Goal: Task Accomplishment & Management: Use online tool/utility

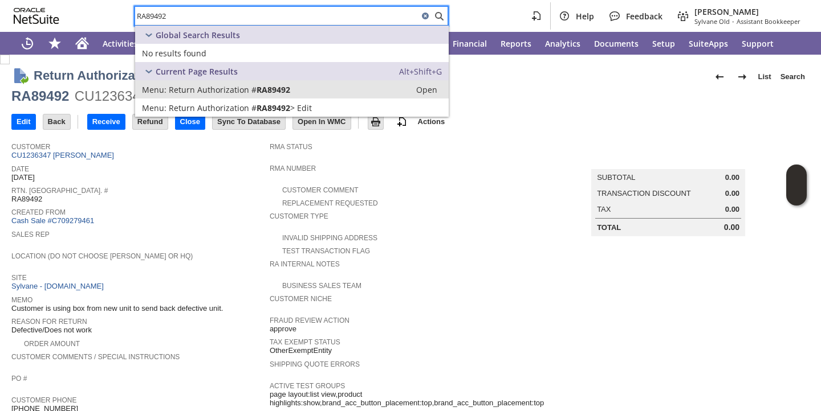
type input "RA89492"
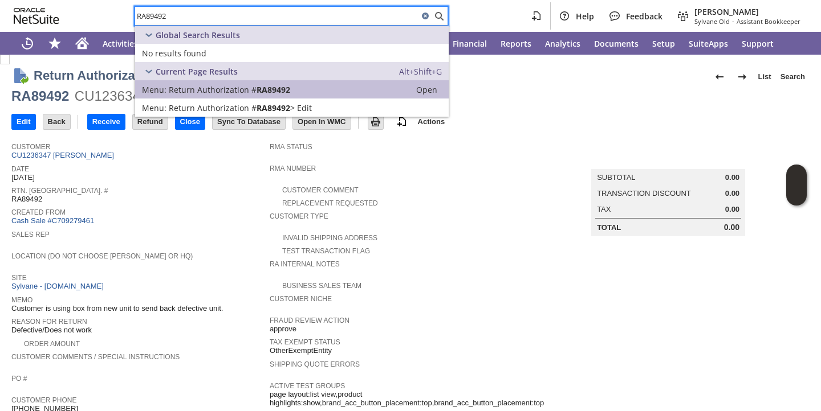
click at [210, 95] on link "Menu: Return Authorization # RA89492 Open" at bounding box center [291, 89] width 313 height 18
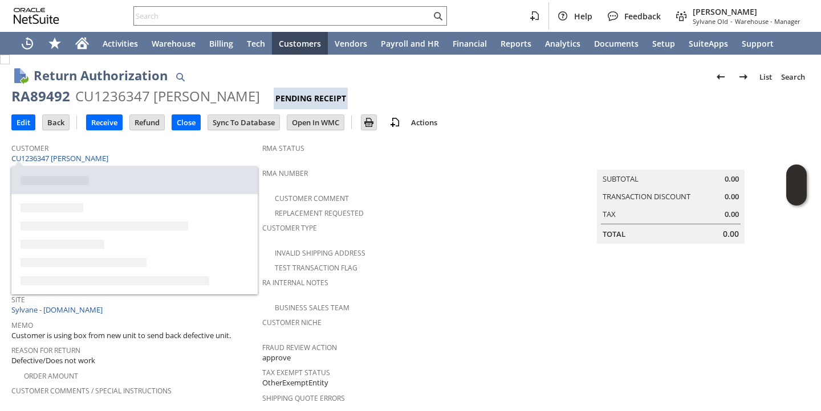
click at [142, 156] on div "Customer CU1236347 Gary L Jaehnel" at bounding box center [133, 152] width 245 height 25
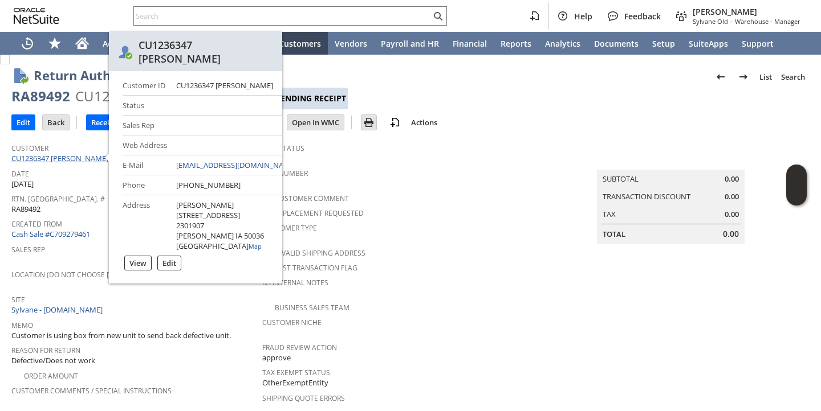
click at [94, 155] on link "CU1236347 Gary L Jaehnel" at bounding box center [61, 158] width 100 height 10
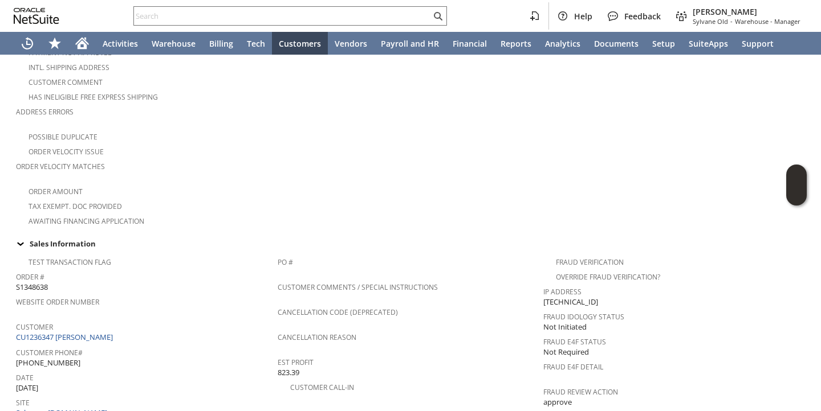
scroll to position [247, 0]
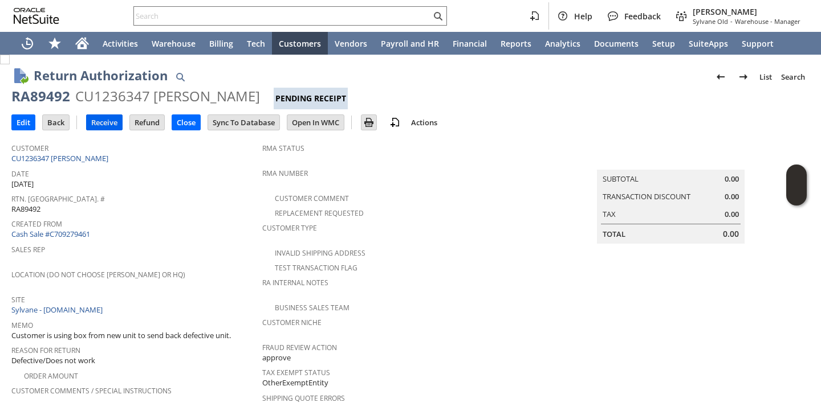
click at [104, 126] on input "Receive" at bounding box center [104, 122] width 35 height 15
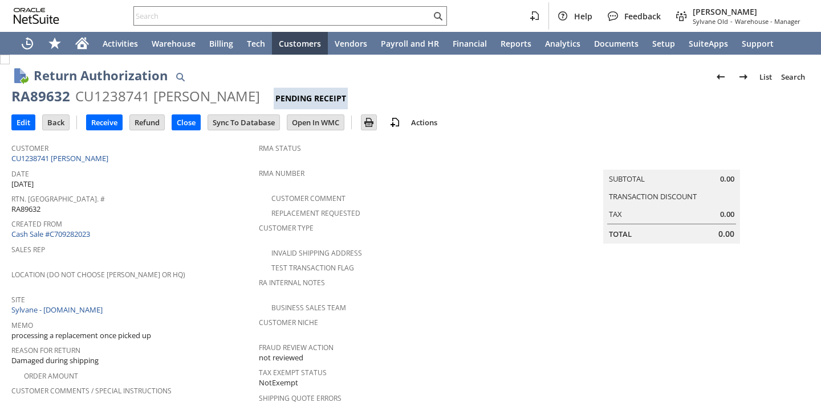
click at [223, 283] on div "Location (Do Not Choose Sheeran or HQ)" at bounding box center [132, 279] width 242 height 24
click at [99, 123] on input "Receive" at bounding box center [104, 122] width 35 height 15
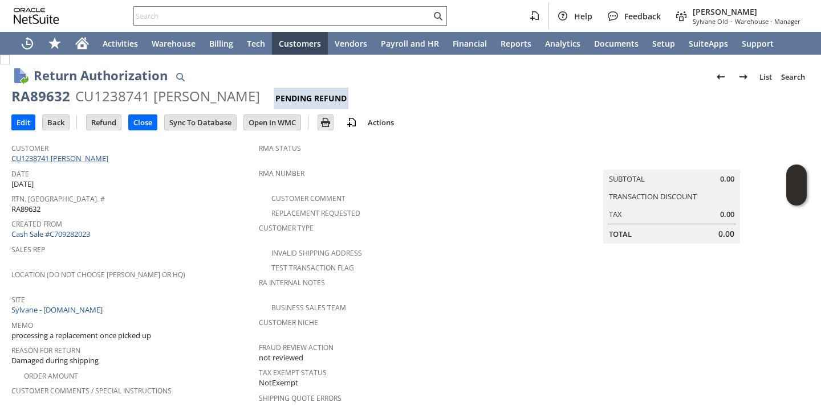
click at [77, 158] on link "CU1238741 [PERSON_NAME]" at bounding box center [61, 158] width 100 height 10
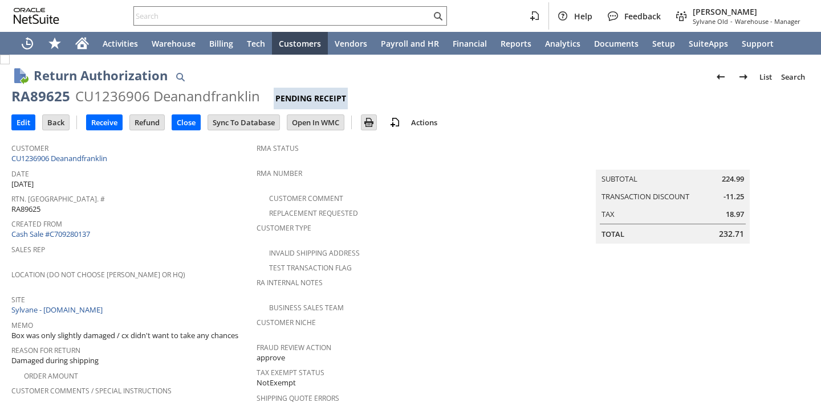
click at [137, 194] on span "Rtn. [GEOGRAPHIC_DATA]. #" at bounding box center [130, 197] width 239 height 13
click at [104, 120] on input "Receive" at bounding box center [104, 122] width 35 height 15
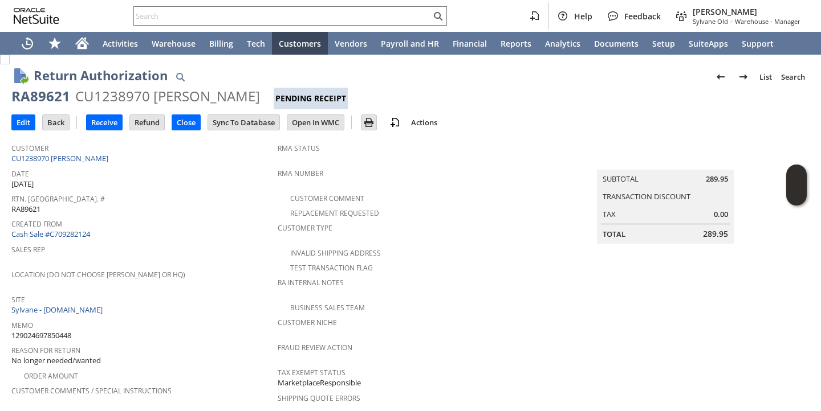
click at [240, 247] on span "Sales Rep" at bounding box center [141, 248] width 260 height 13
click at [117, 116] on input "Receive" at bounding box center [104, 122] width 35 height 15
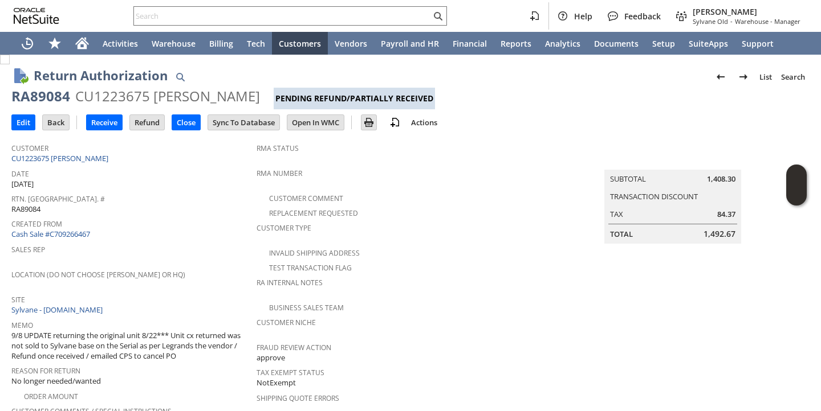
click at [204, 222] on span "Created From" at bounding box center [130, 222] width 239 height 13
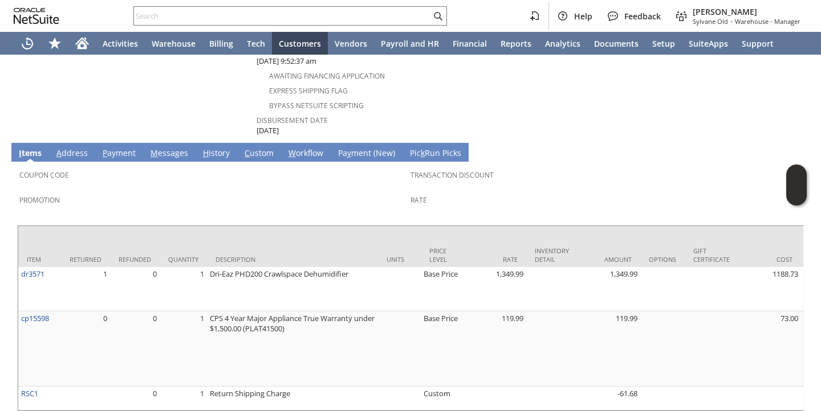
scroll to position [591, 0]
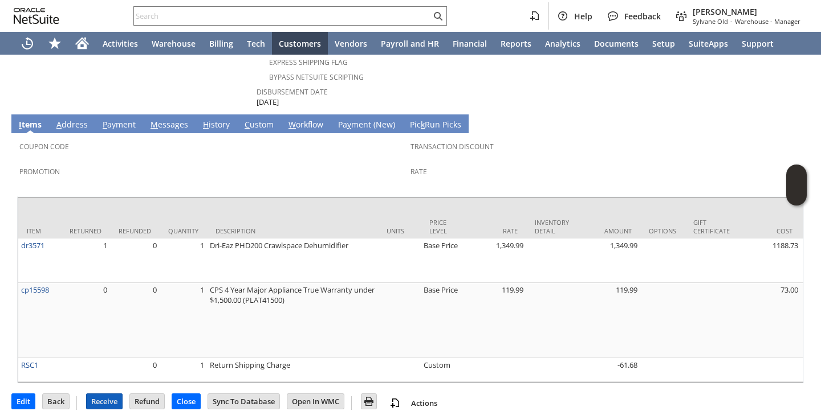
click at [116, 394] on input "Receive" at bounding box center [104, 401] width 35 height 15
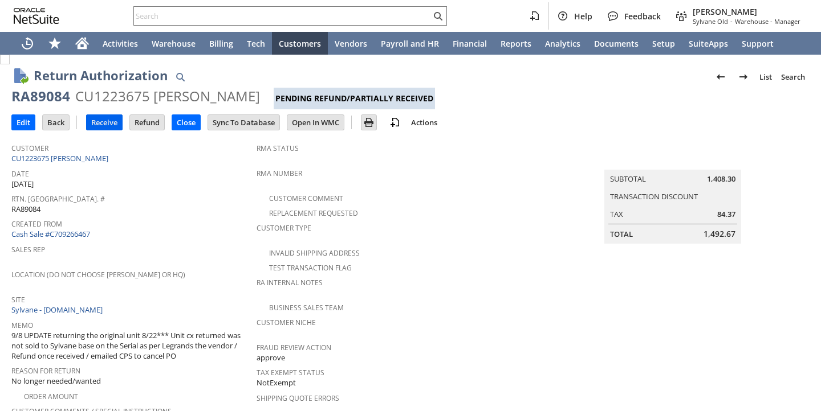
click at [103, 125] on input "Receive" at bounding box center [104, 122] width 35 height 15
click at [154, 249] on div "Sales Rep" at bounding box center [130, 254] width 239 height 24
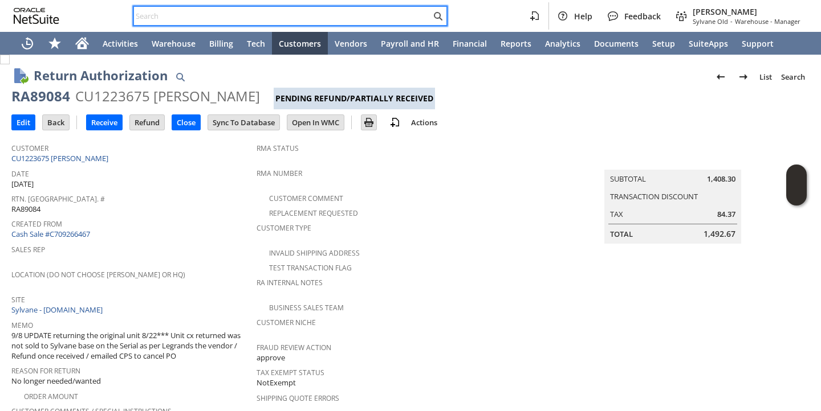
click at [189, 19] on input "text" at bounding box center [282, 16] width 297 height 14
paste input "restock fee - 25% will need new hose, new filter, cleaning and boxing"
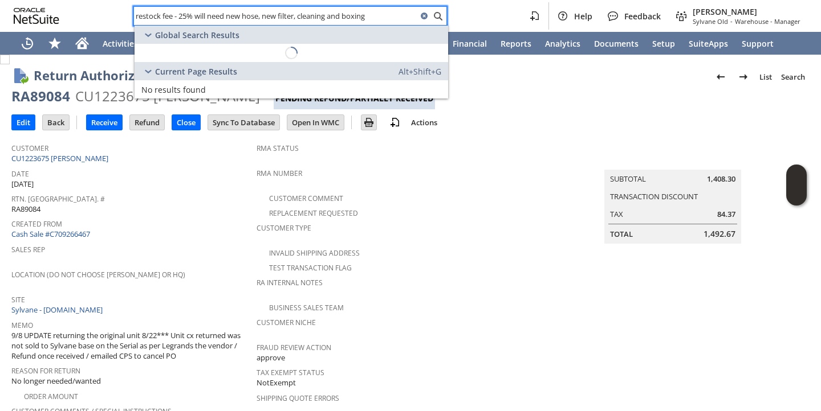
type input "restock fee - 25% will need new hose, new filter, cleaning and boxing"
click at [38, 101] on div "RA89084" at bounding box center [40, 96] width 59 height 18
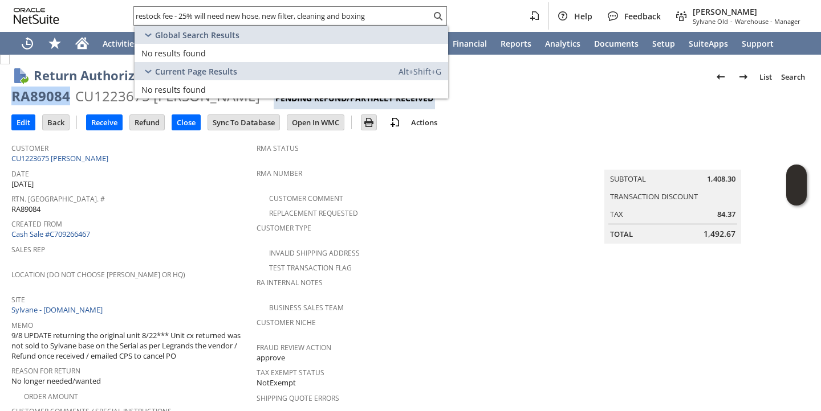
click at [38, 101] on div "RA89084" at bounding box center [40, 96] width 59 height 18
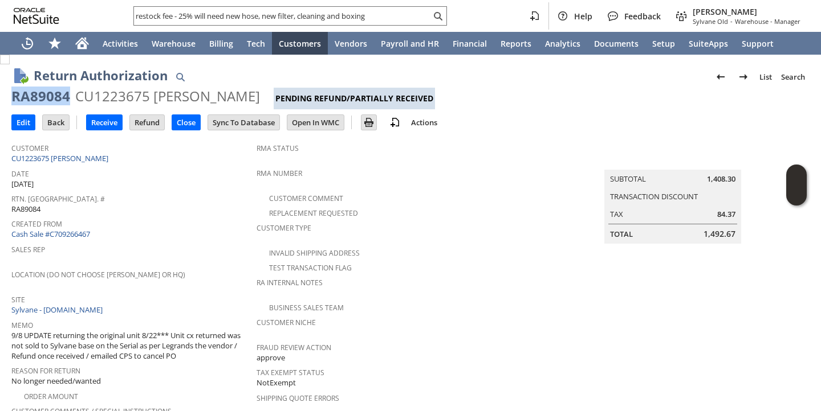
copy div "RA89084"
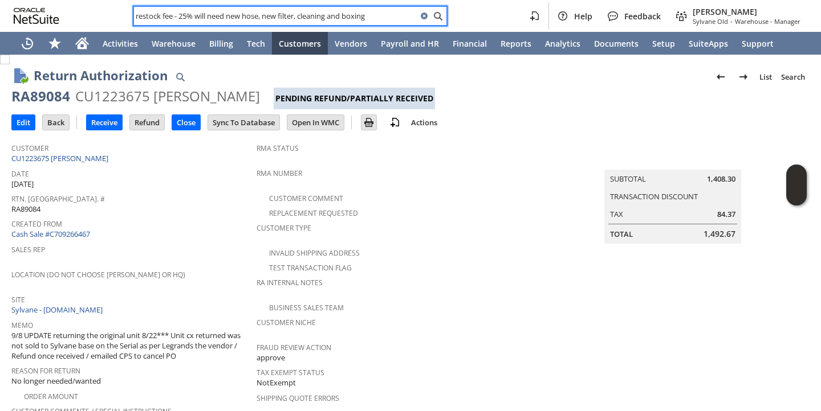
click at [287, 17] on input "restock fee - 25% will need new hose, new filter, cleaning and boxing" at bounding box center [275, 16] width 283 height 14
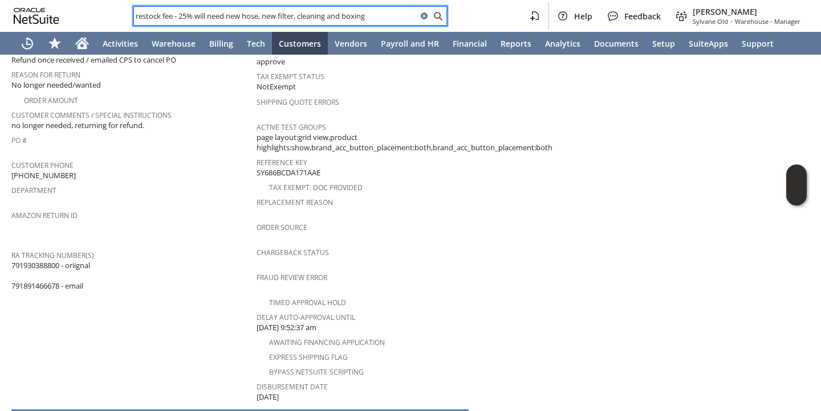
scroll to position [294, 0]
